Goal: Task Accomplishment & Management: Manage account settings

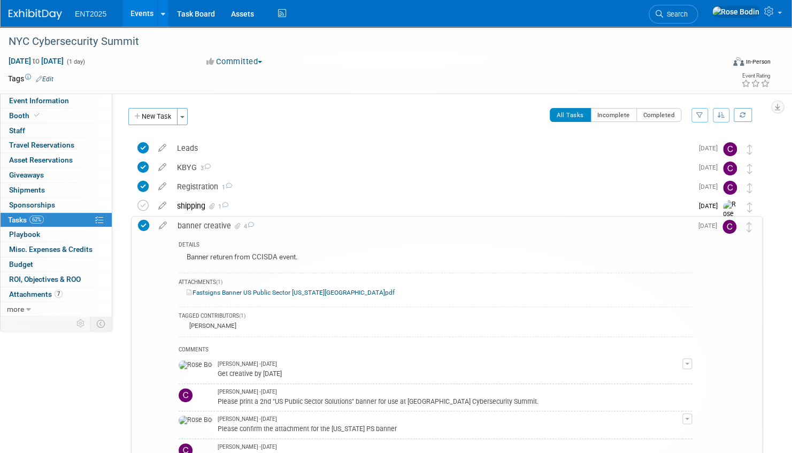
click at [139, 11] on link "Events" at bounding box center [141, 13] width 39 height 27
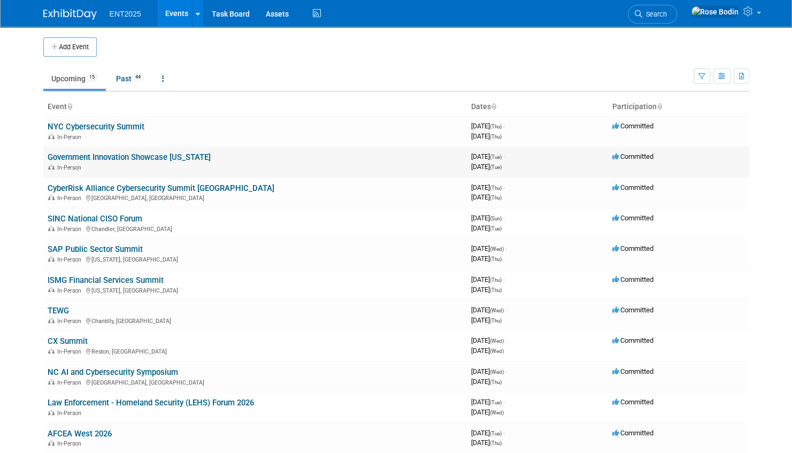
click at [149, 155] on link "Government Innovation Showcase [US_STATE]" at bounding box center [129, 157] width 163 height 10
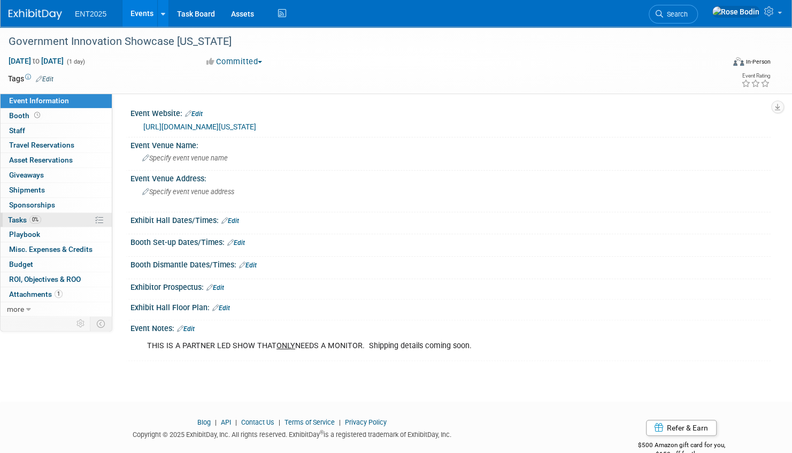
click at [69, 217] on link "0% Tasks 0%" at bounding box center [56, 220] width 111 height 14
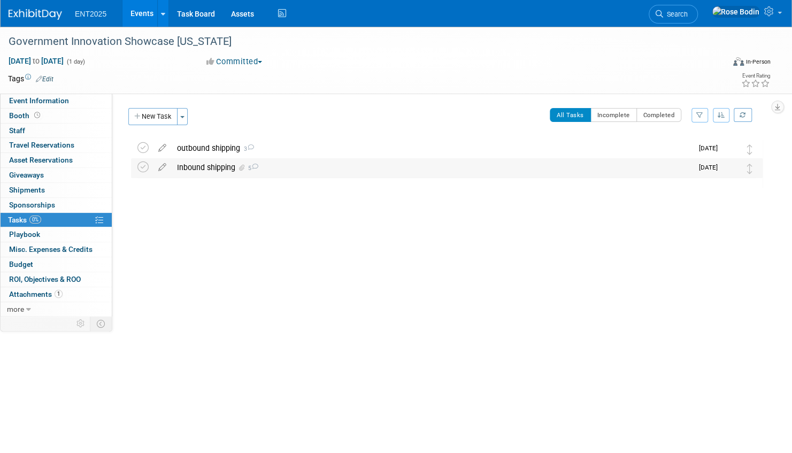
click at [297, 169] on div "Inbound shipping 5" at bounding box center [432, 167] width 521 height 18
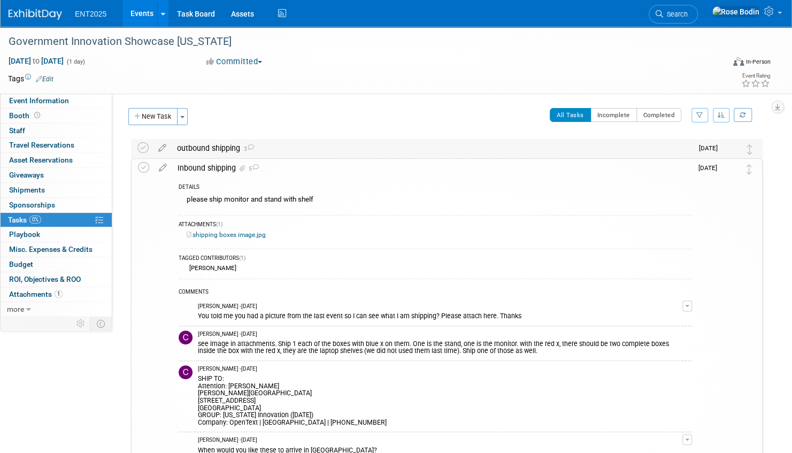
click at [336, 151] on div "outbound shipping 3" at bounding box center [432, 148] width 521 height 18
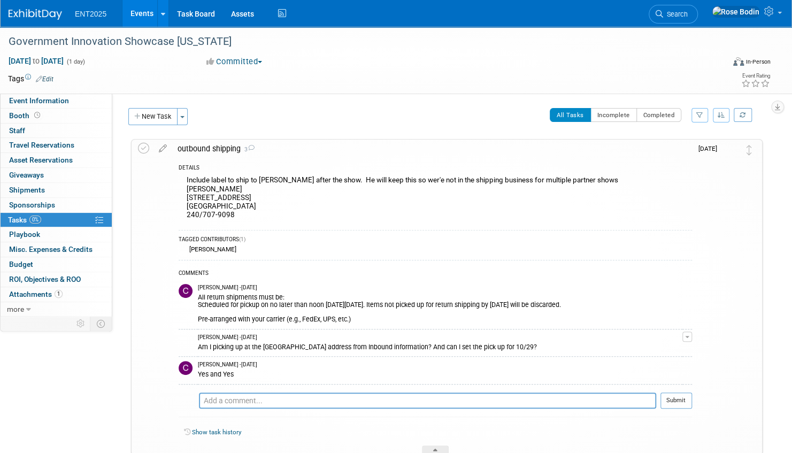
click at [148, 14] on link "Events" at bounding box center [141, 13] width 39 height 27
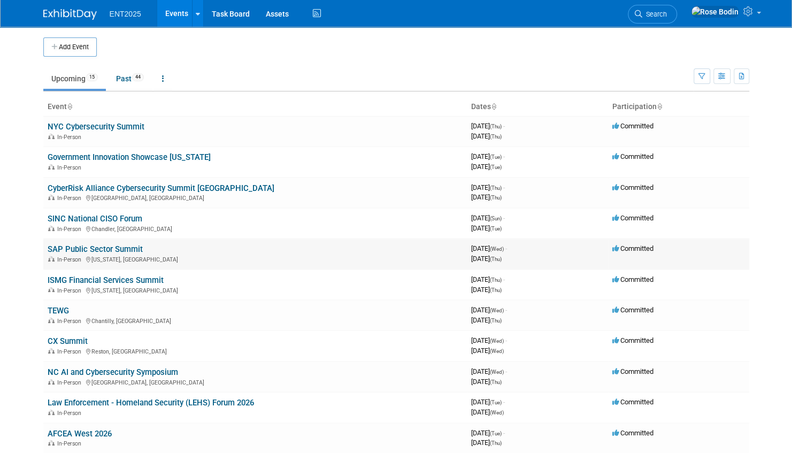
click at [129, 247] on link "SAP Public Sector Summit" at bounding box center [95, 249] width 95 height 10
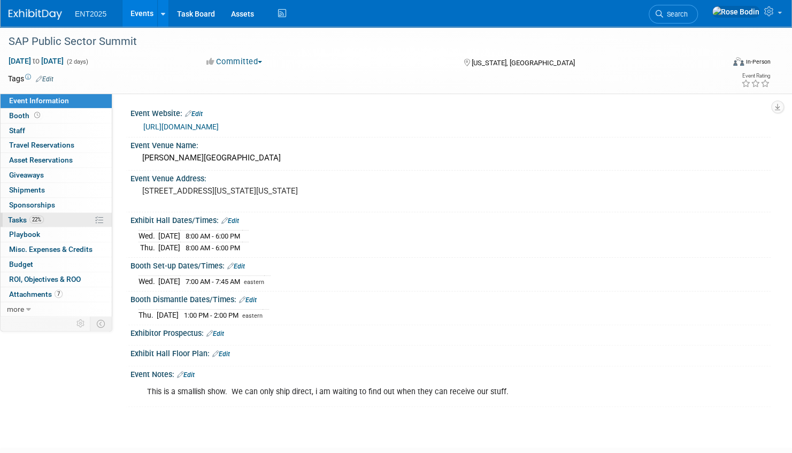
click at [71, 219] on link "22% Tasks 22%" at bounding box center [56, 220] width 111 height 14
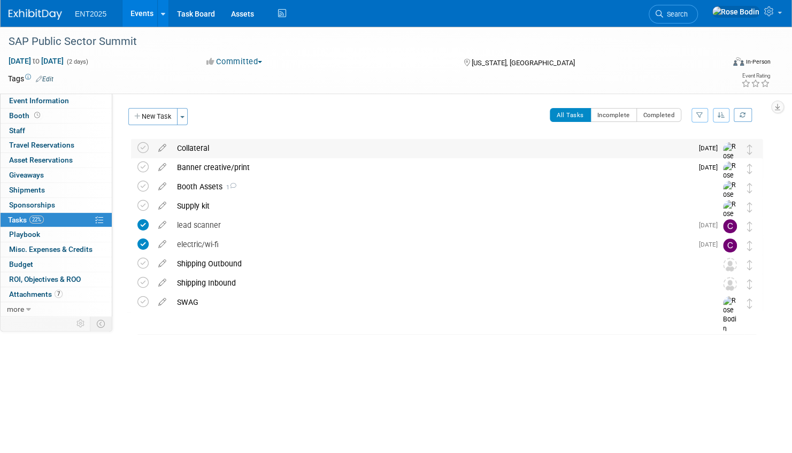
click at [280, 151] on div "Collateral" at bounding box center [432, 148] width 521 height 18
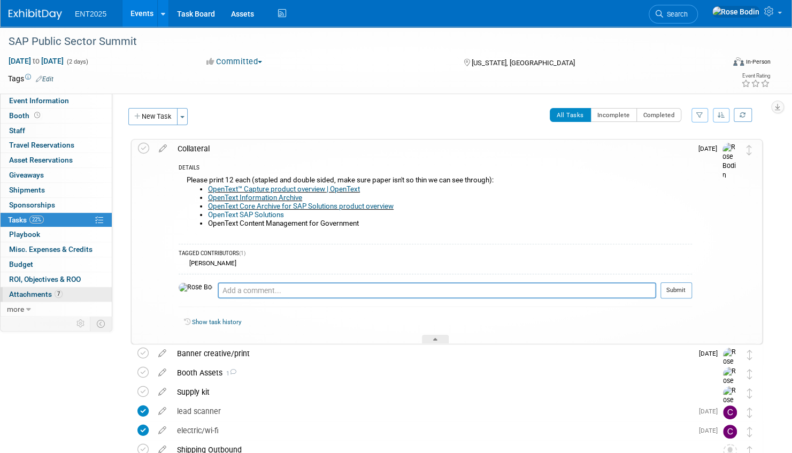
click at [74, 293] on link "7 Attachments 7" at bounding box center [56, 294] width 111 height 14
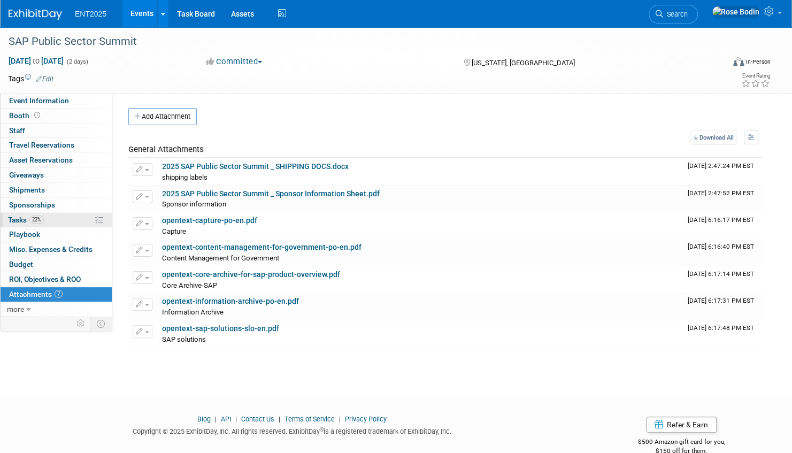
click at [84, 220] on link "22% Tasks 22%" at bounding box center [56, 220] width 111 height 14
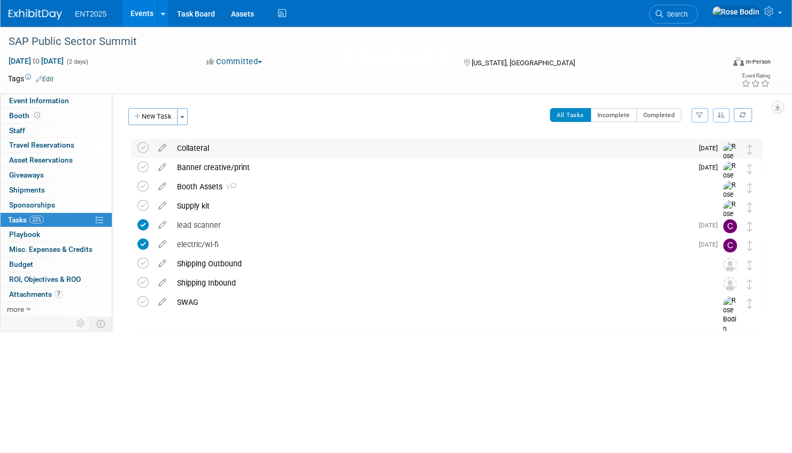
click at [291, 154] on div "Collateral" at bounding box center [432, 148] width 521 height 18
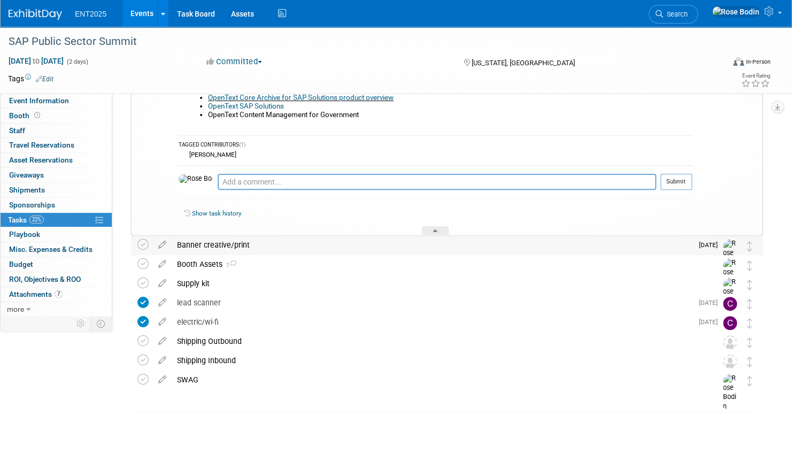
scroll to position [110, 0]
click at [321, 244] on div "Banner creative/print" at bounding box center [432, 243] width 521 height 18
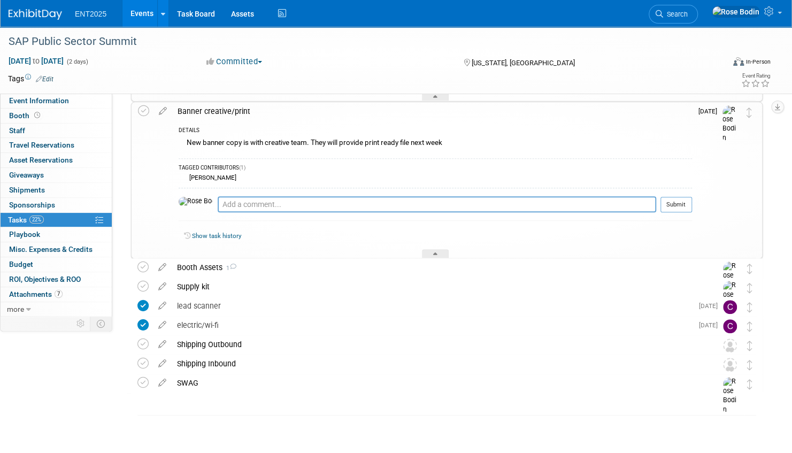
scroll to position [248, 0]
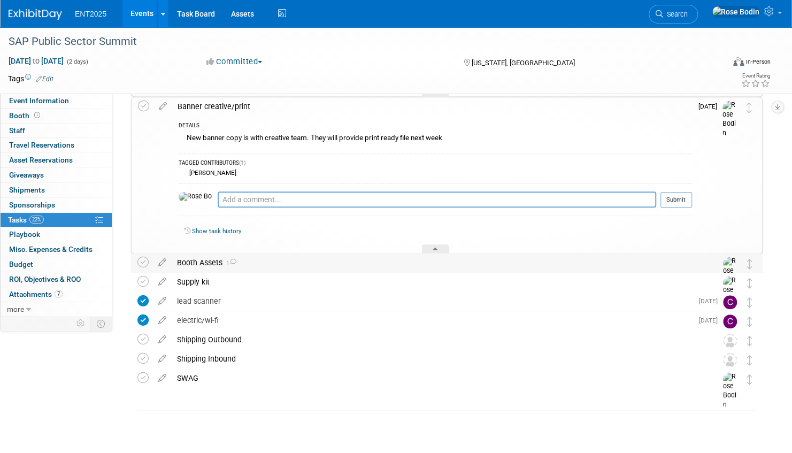
click at [318, 260] on div "Booth Assets 1" at bounding box center [437, 262] width 530 height 18
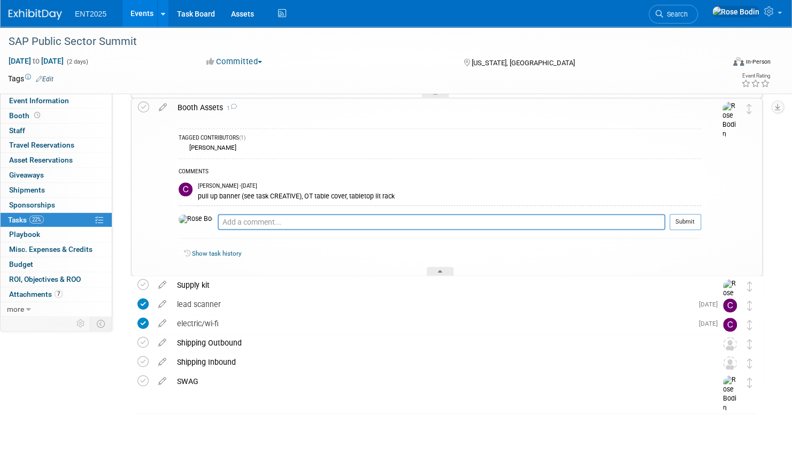
scroll to position [406, 0]
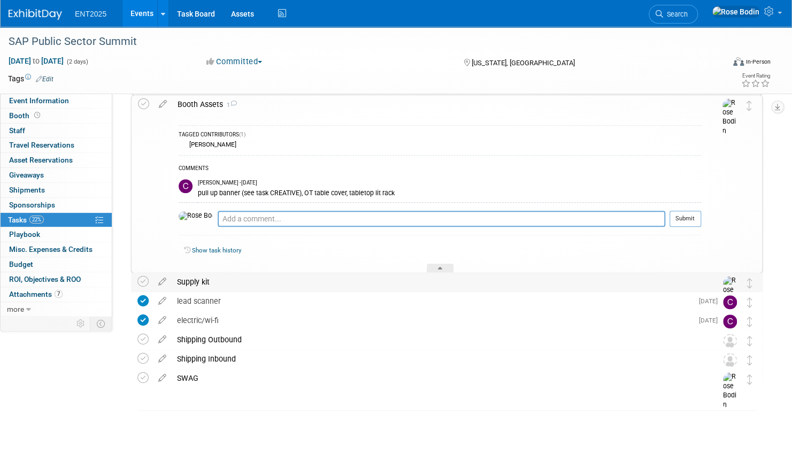
click at [327, 283] on div "Supply kit" at bounding box center [437, 282] width 530 height 18
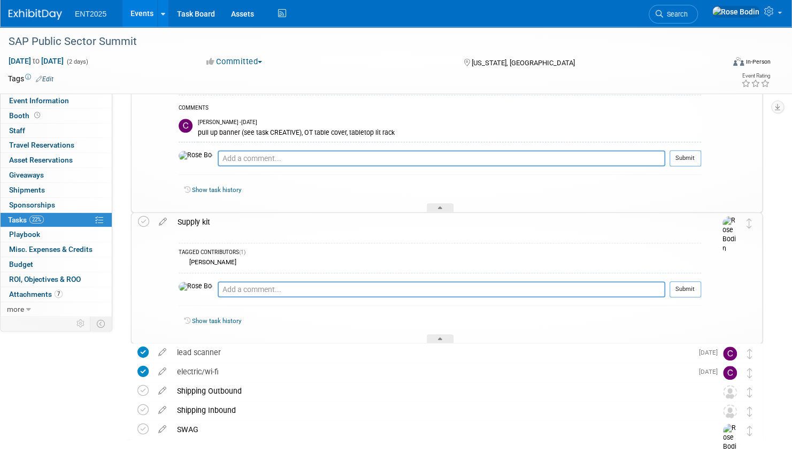
scroll to position [518, 0]
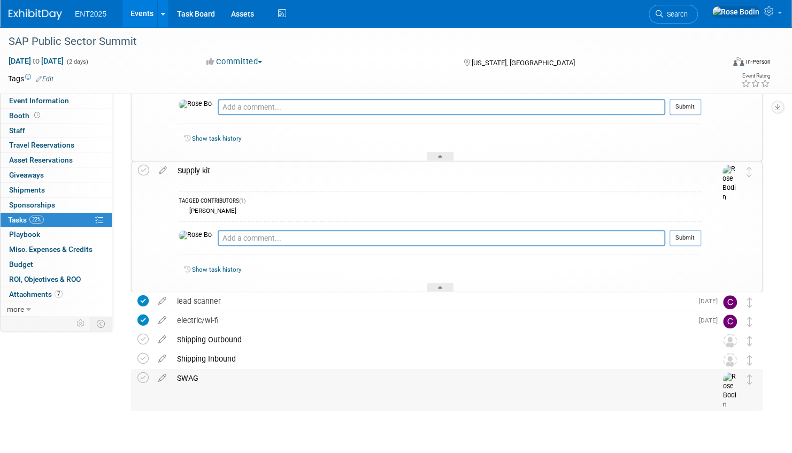
click at [333, 384] on div "SWAG" at bounding box center [437, 378] width 530 height 18
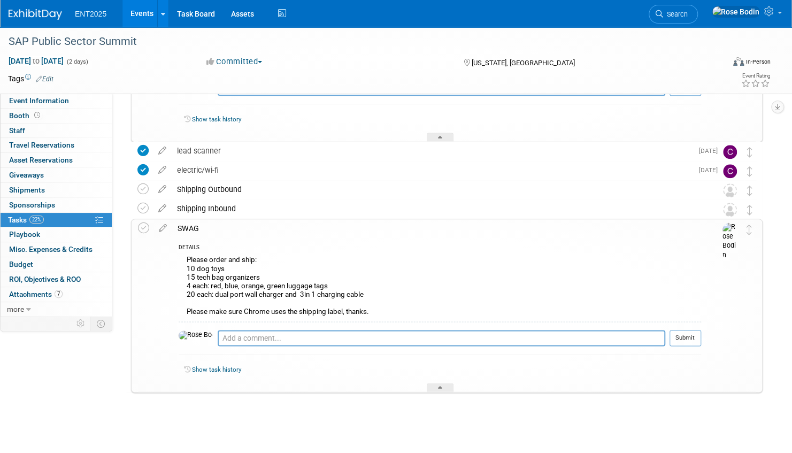
scroll to position [672, 0]
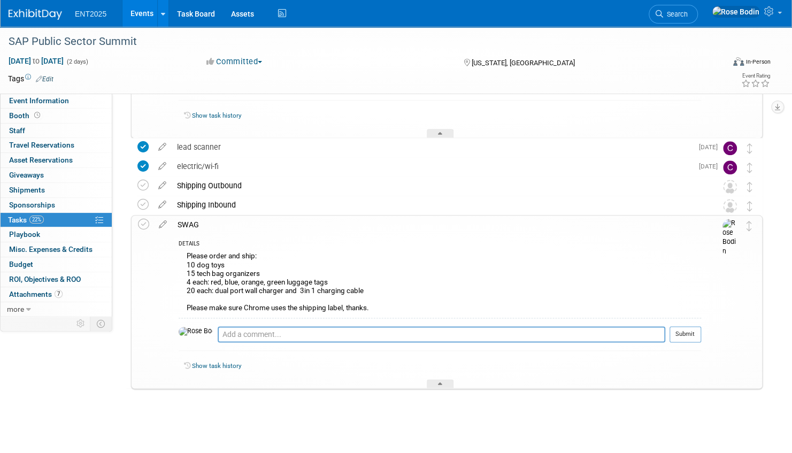
click at [138, 10] on link "Events" at bounding box center [141, 13] width 39 height 27
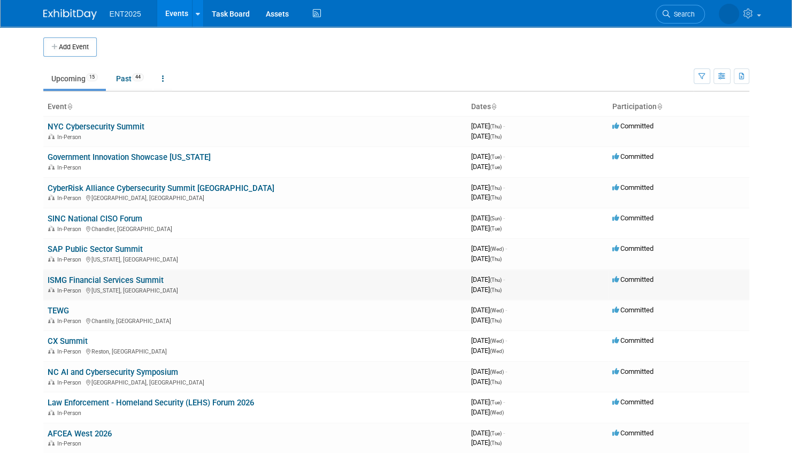
click at [114, 279] on link "ISMG Financial Services Summit" at bounding box center [106, 280] width 116 height 10
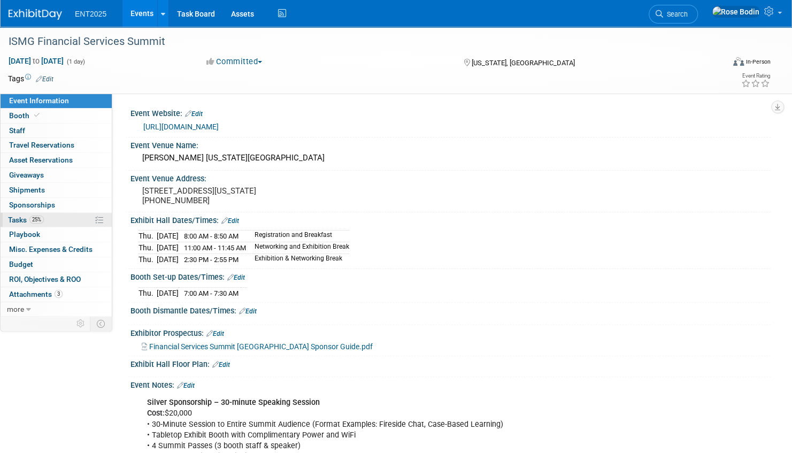
click at [77, 220] on link "25% Tasks 25%" at bounding box center [56, 220] width 111 height 14
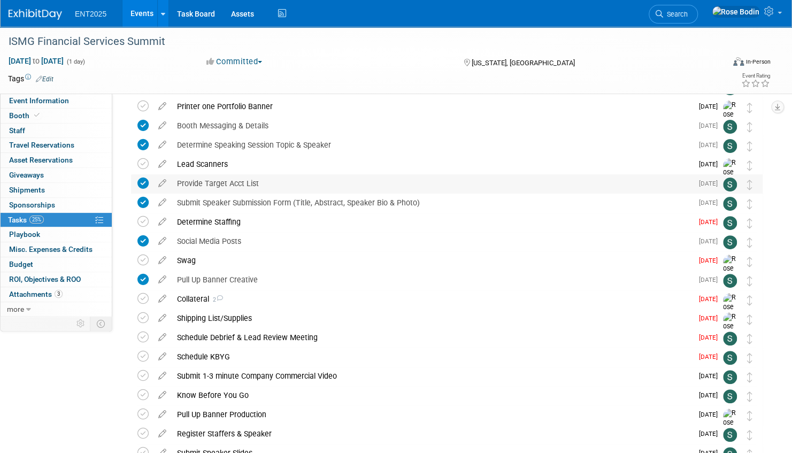
scroll to position [107, 0]
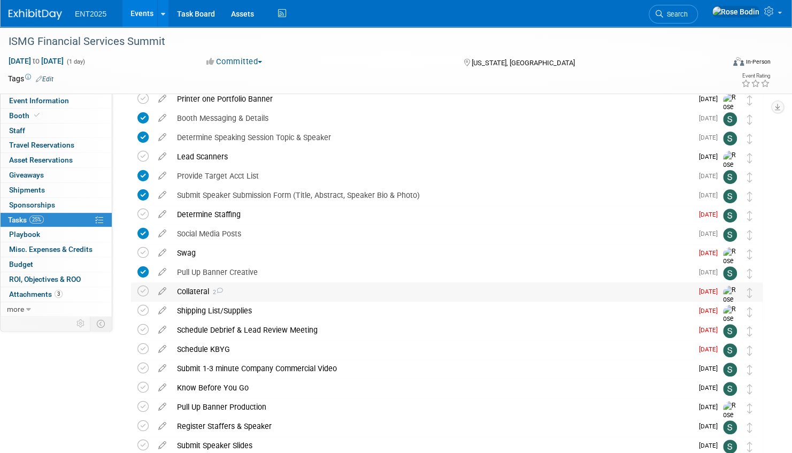
click at [349, 290] on div "Collateral 2" at bounding box center [432, 291] width 521 height 18
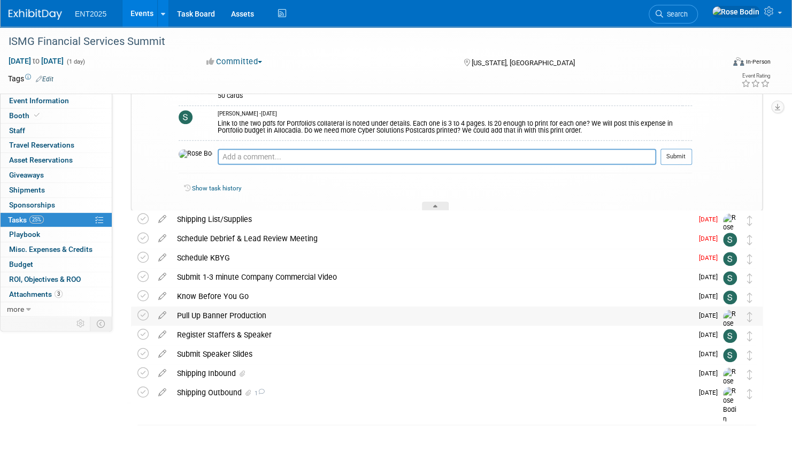
scroll to position [458, 0]
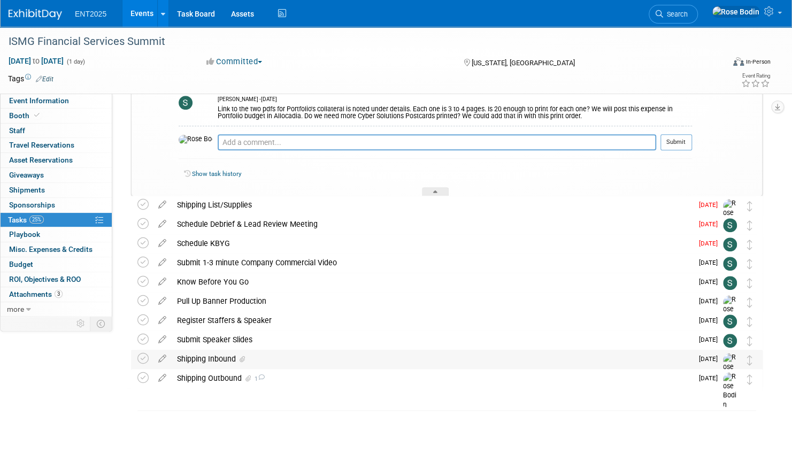
click at [439, 361] on div "Shipping Inbound" at bounding box center [432, 359] width 521 height 18
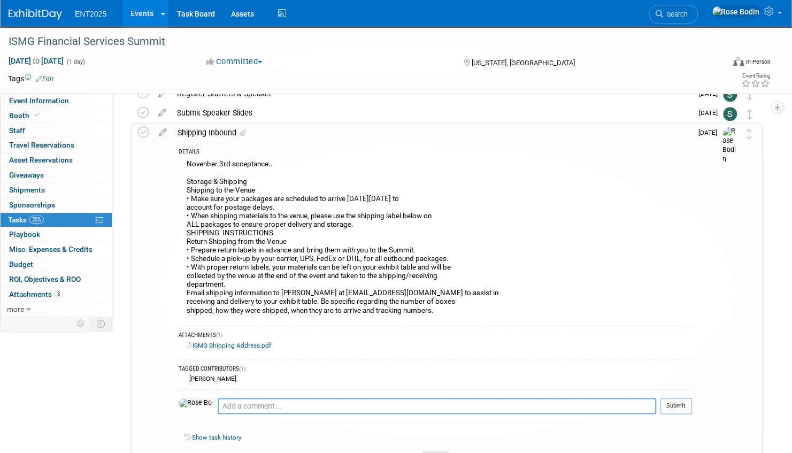
scroll to position [725, 0]
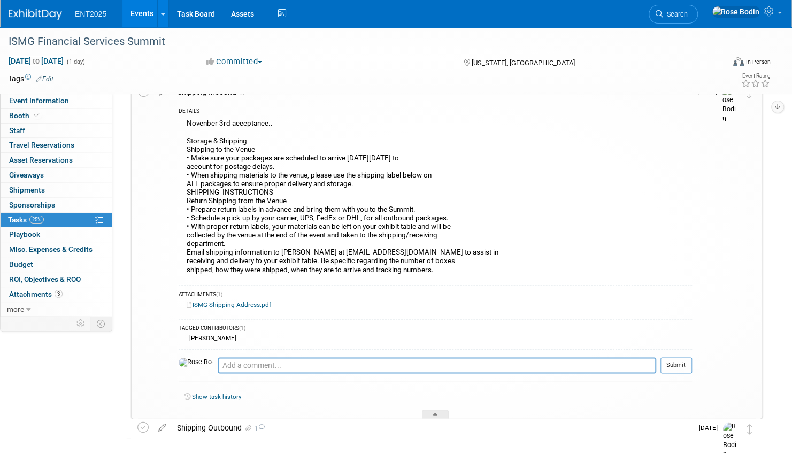
click at [144, 10] on link "Events" at bounding box center [141, 13] width 39 height 27
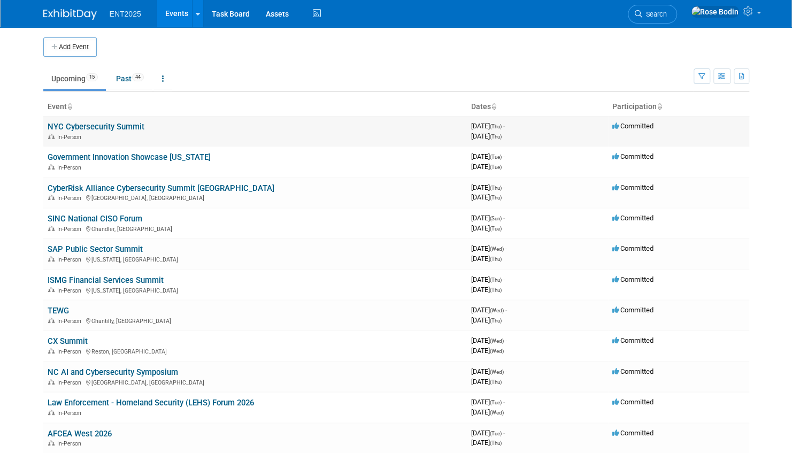
click at [136, 128] on link "NYC Cybersecurity Summit" at bounding box center [96, 127] width 97 height 10
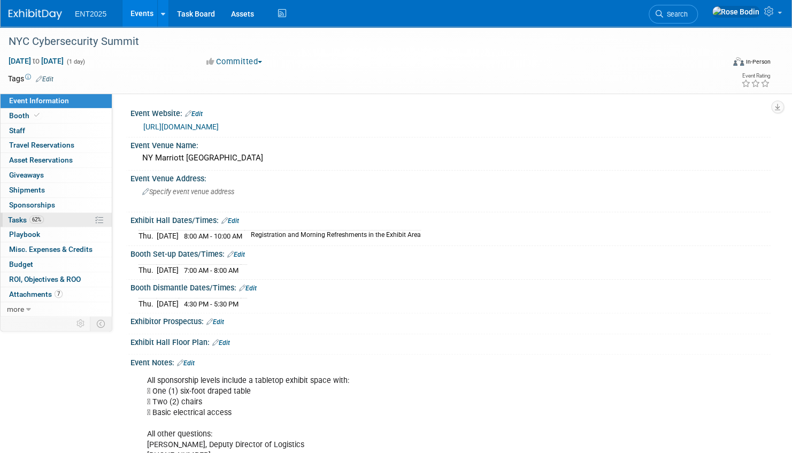
click at [59, 218] on link "62% Tasks 62%" at bounding box center [56, 220] width 111 height 14
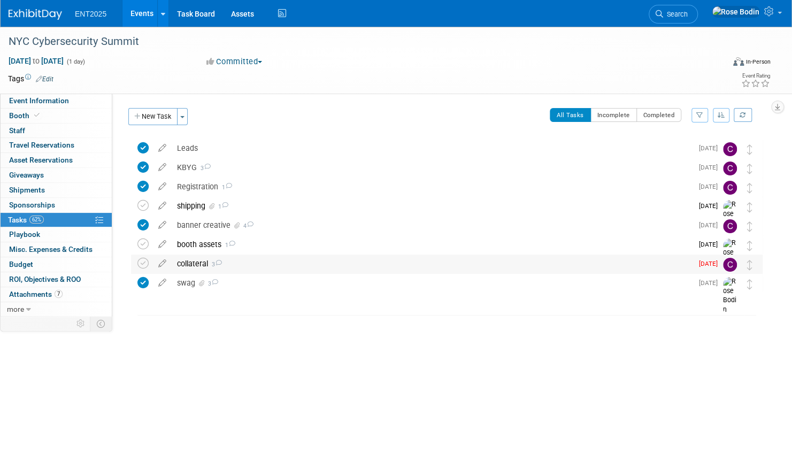
click at [258, 264] on div "collateral 3" at bounding box center [432, 264] width 521 height 18
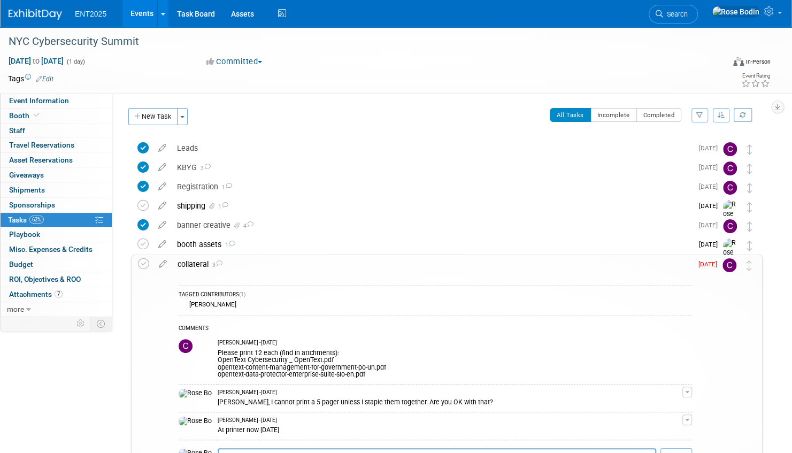
click at [146, 12] on link "Events" at bounding box center [141, 13] width 39 height 27
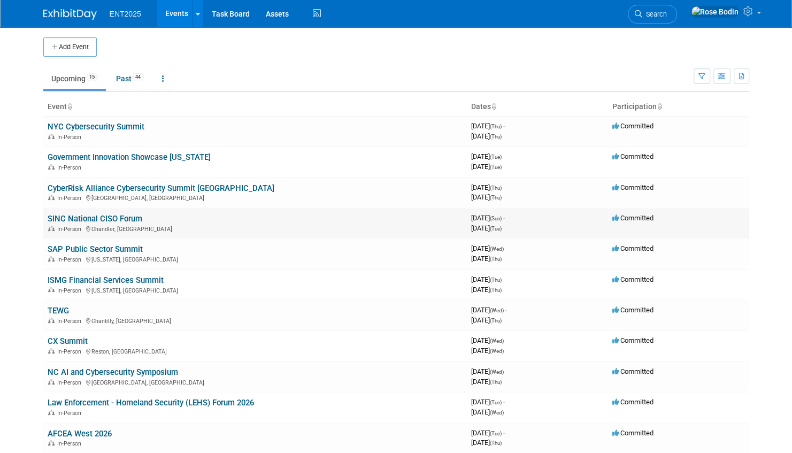
click at [134, 216] on link "SINC National CISO Forum" at bounding box center [95, 219] width 95 height 10
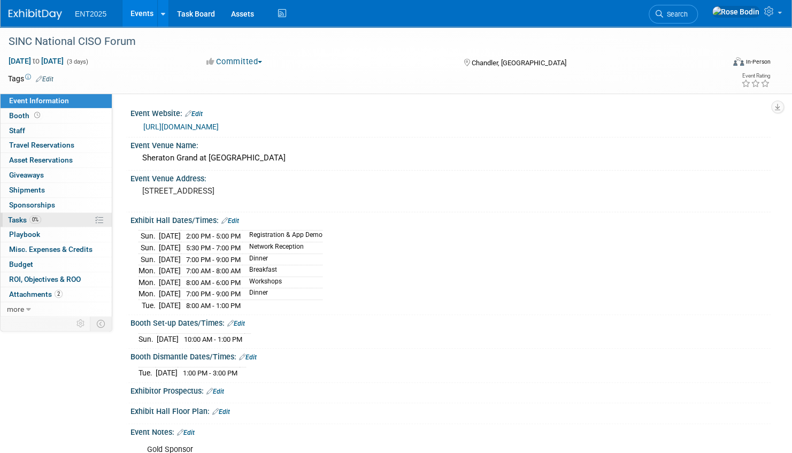
click at [56, 217] on link "0% Tasks 0%" at bounding box center [56, 220] width 111 height 14
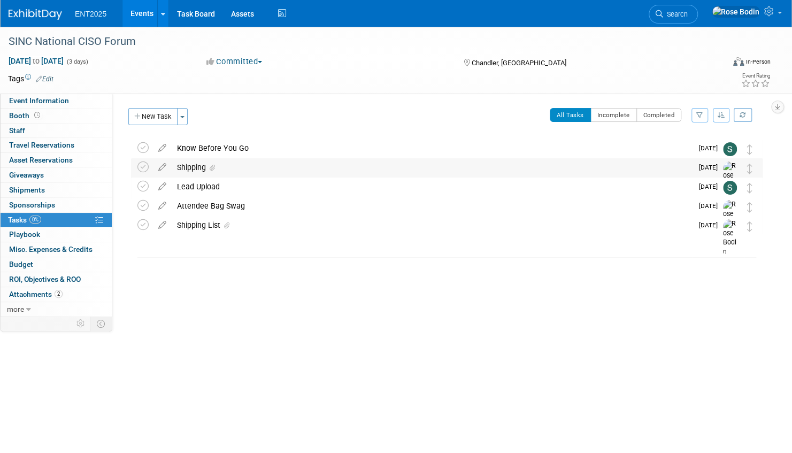
click at [253, 165] on div "Shipping" at bounding box center [432, 167] width 521 height 18
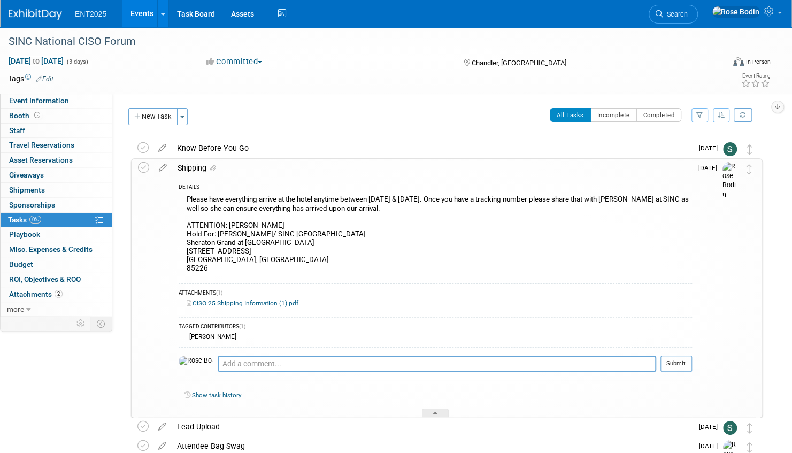
click at [253, 165] on div "Shipping" at bounding box center [432, 168] width 520 height 18
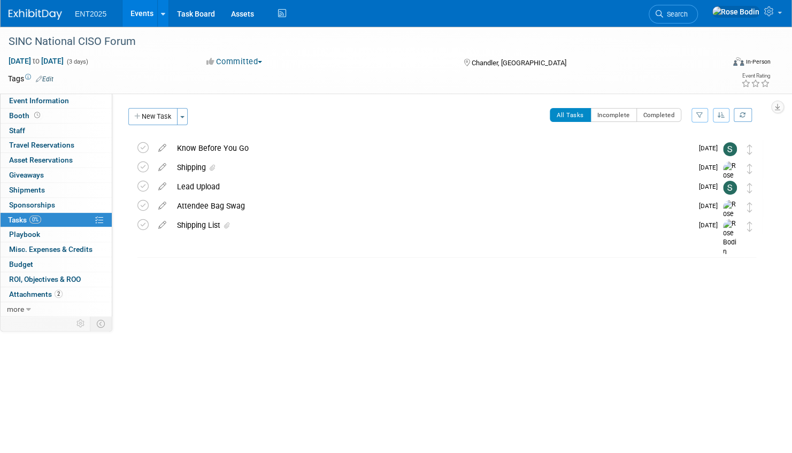
click at [143, 11] on link "Events" at bounding box center [141, 13] width 39 height 27
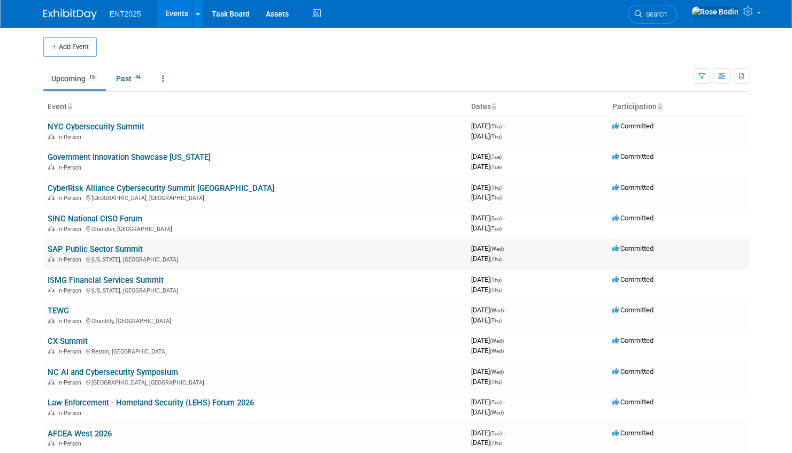
click at [122, 249] on link "SAP Public Sector Summit" at bounding box center [95, 249] width 95 height 10
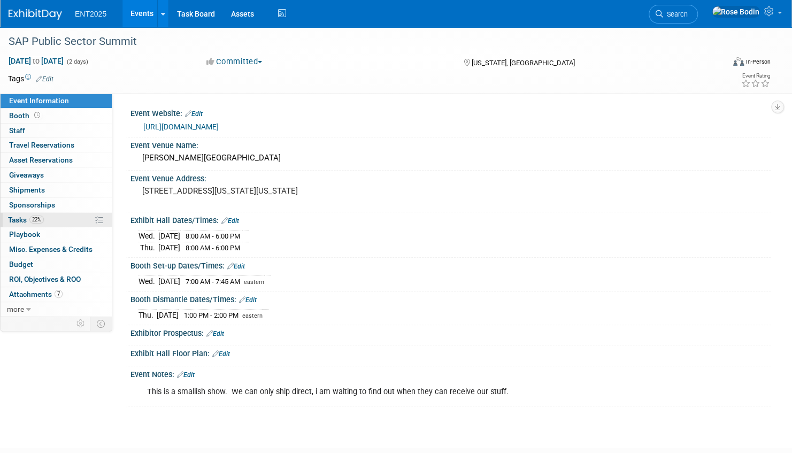
click at [67, 216] on link "22% Tasks 22%" at bounding box center [56, 220] width 111 height 14
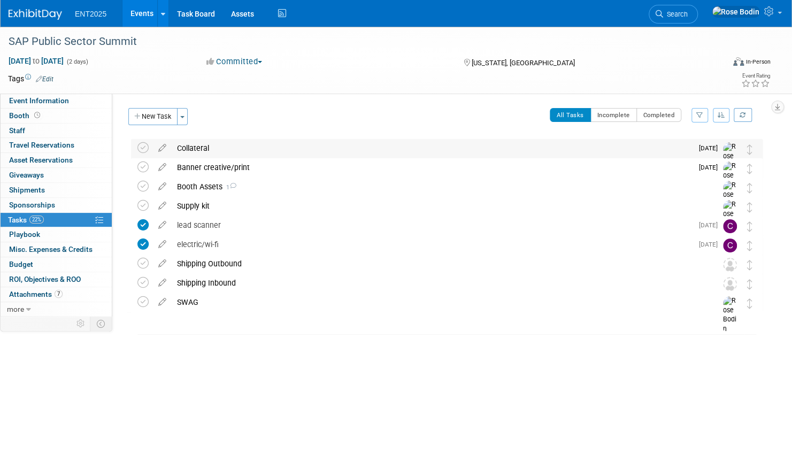
click at [247, 147] on div "Collateral" at bounding box center [432, 148] width 521 height 18
